Goal: Task Accomplishment & Management: Manage account settings

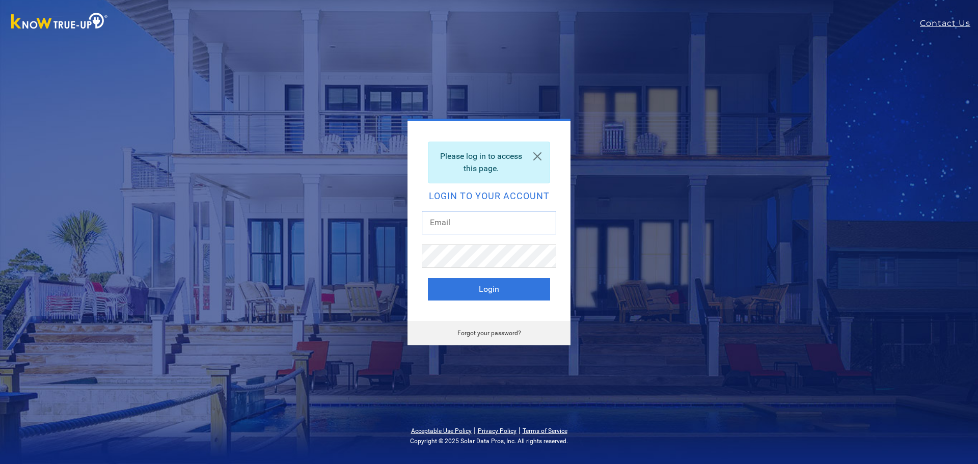
click at [490, 216] on input "text" at bounding box center [489, 222] width 134 height 23
type input "ndrtucci79@gmail.com"
click at [451, 296] on button "Login" at bounding box center [489, 289] width 122 height 22
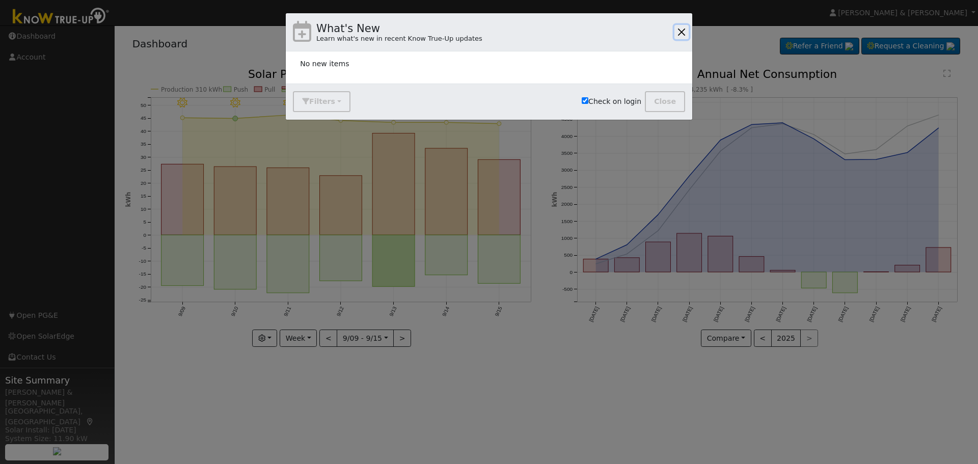
click at [678, 31] on button "button" at bounding box center [681, 32] width 14 height 14
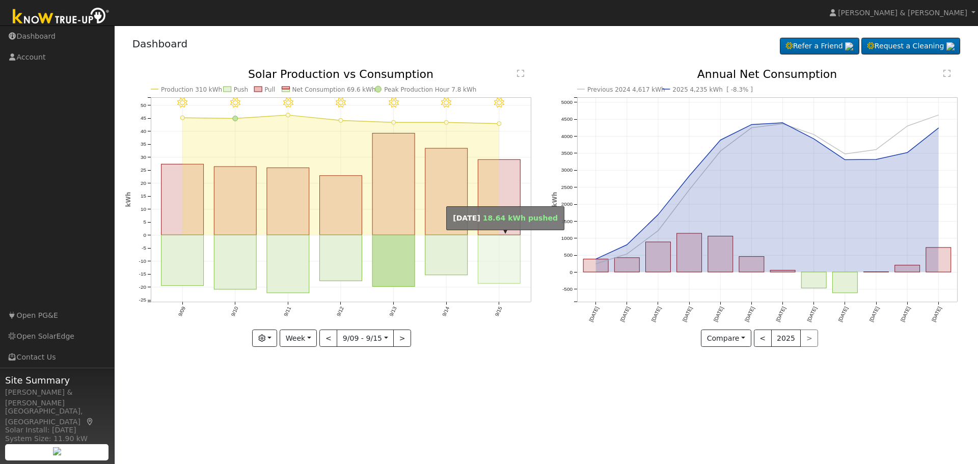
click at [503, 264] on rect "onclick=""" at bounding box center [499, 259] width 42 height 48
type input "[DATE]"
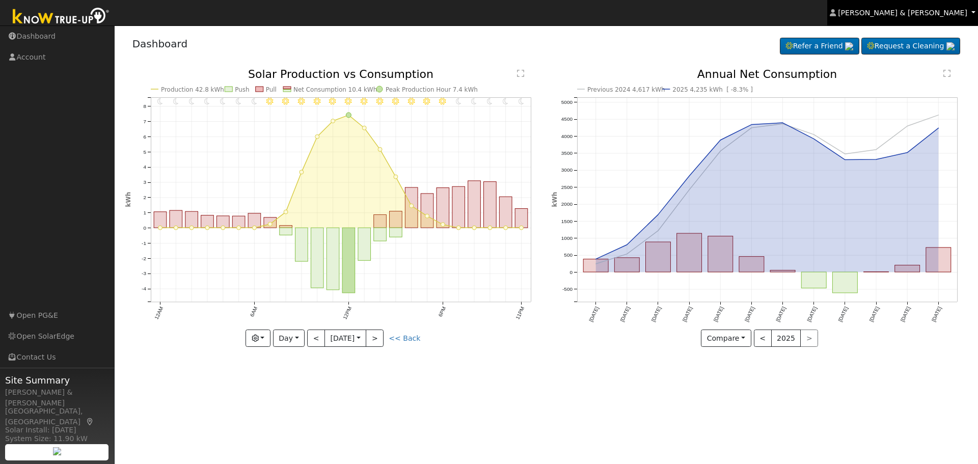
drag, startPoint x: 927, startPoint y: 15, endPoint x: 919, endPoint y: 22, distance: 10.8
click at [927, 14] on span "[PERSON_NAME] & [PERSON_NAME]" at bounding box center [902, 13] width 129 height 8
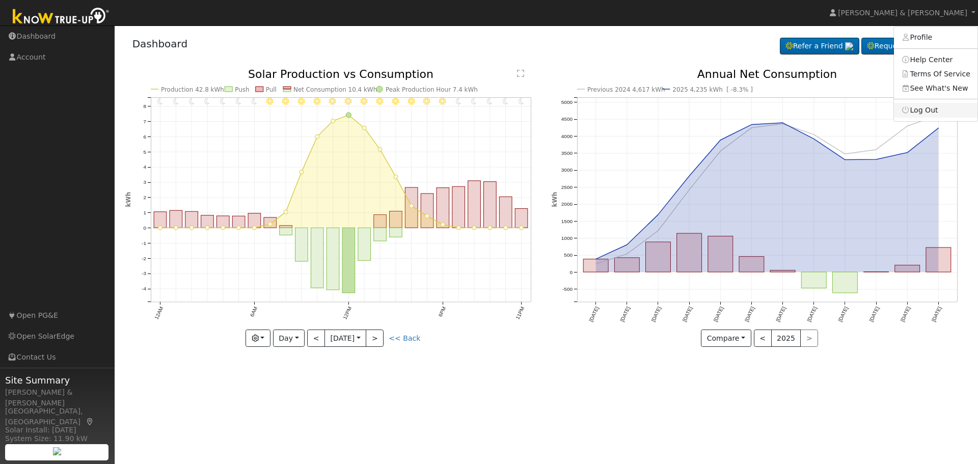
click at [925, 112] on link "Log Out" at bounding box center [936, 110] width 84 height 14
